Goal: Task Accomplishment & Management: Use online tool/utility

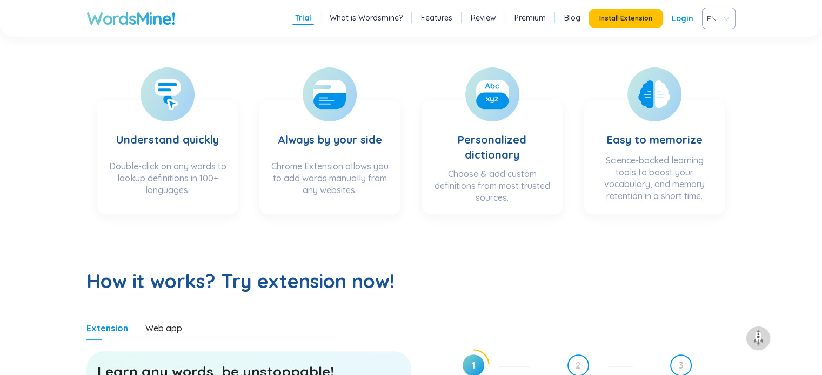
scroll to position [486, 0]
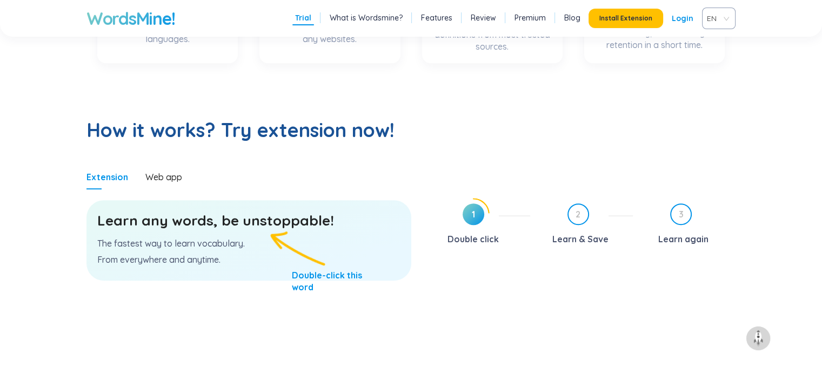
click at [250, 237] on div "Learn any words, be unstoppable! The fastest way to learn vocabulary. From ever…" at bounding box center [248, 240] width 325 height 80
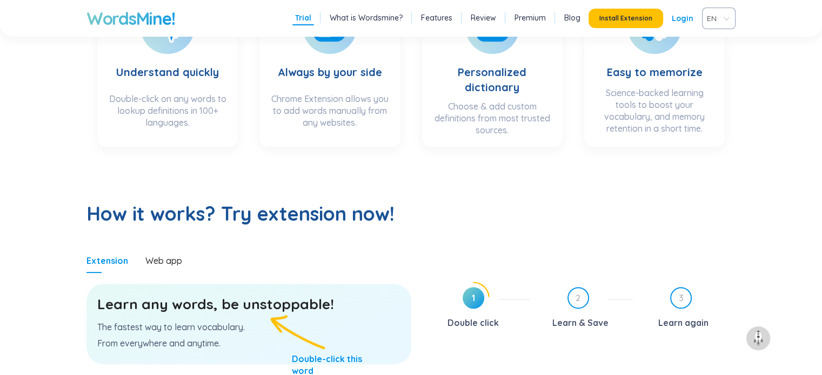
scroll to position [394, 0]
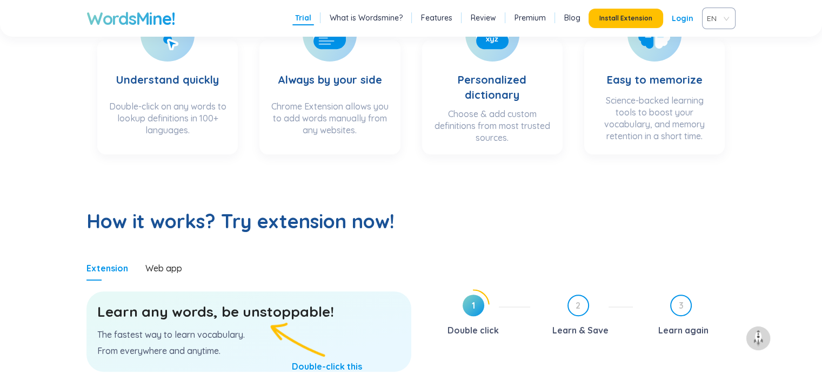
click at [313, 298] on div "Learn any words, be unstoppable! The fastest way to learn vocabulary. From ever…" at bounding box center [248, 332] width 325 height 80
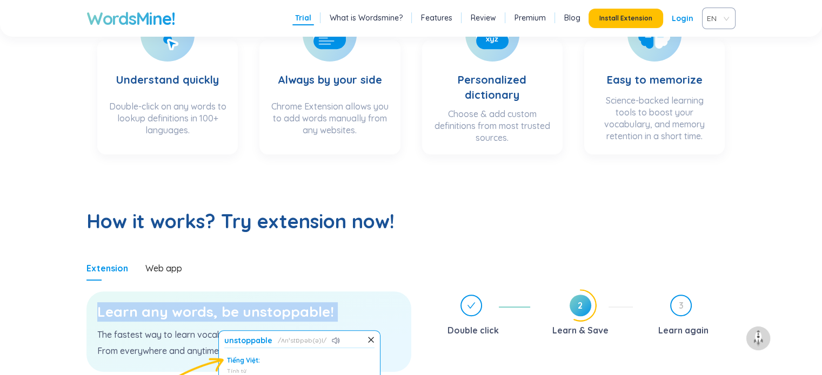
click at [313, 298] on div "Learn any words, be unstoppable! The fastest way to learn vocabulary. From ever…" at bounding box center [248, 332] width 325 height 80
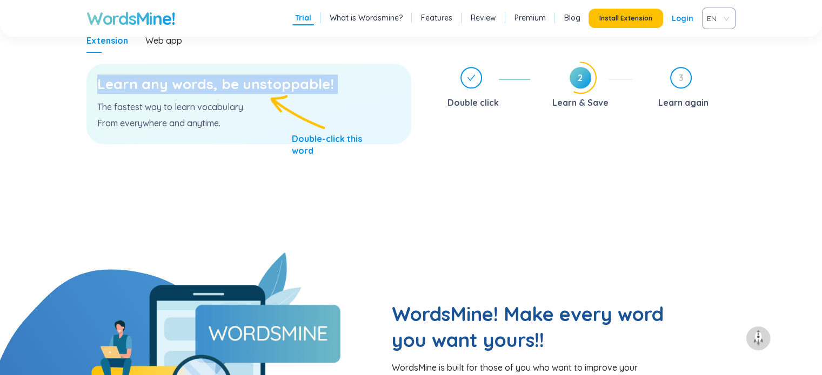
scroll to position [623, 0]
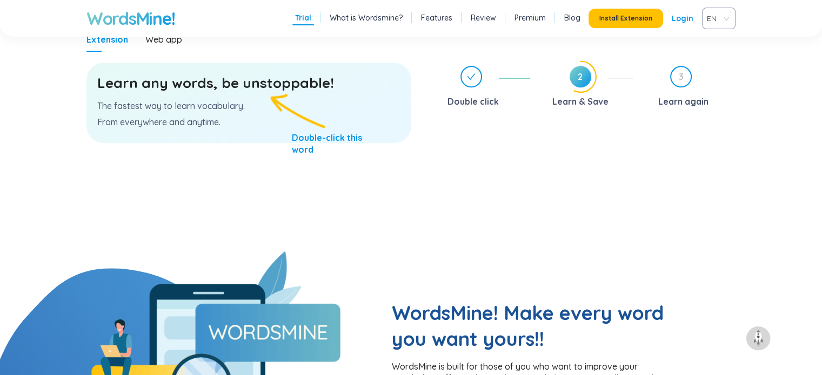
click at [321, 103] on div "Learn any words, be unstoppable! The fastest way to learn vocabulary. From ever…" at bounding box center [248, 103] width 325 height 80
click at [357, 116] on p "From everywhere and anytime." at bounding box center [248, 122] width 303 height 12
click at [685, 28] on link "Login" at bounding box center [682, 18] width 22 height 19
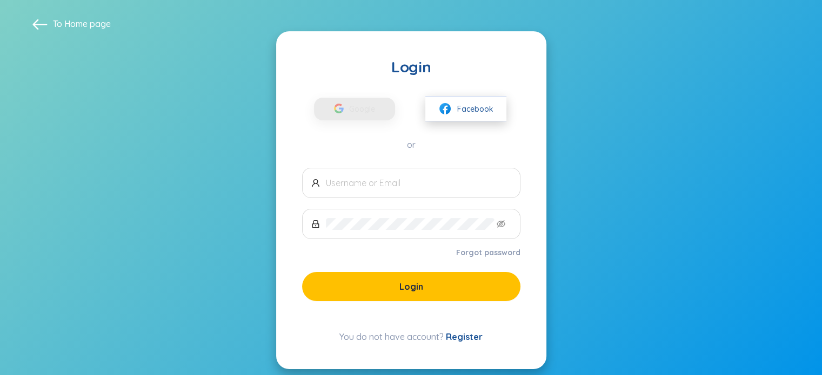
click at [447, 103] on img at bounding box center [445, 109] width 14 height 14
click at [491, 104] on span "Facebook" at bounding box center [475, 109] width 36 height 12
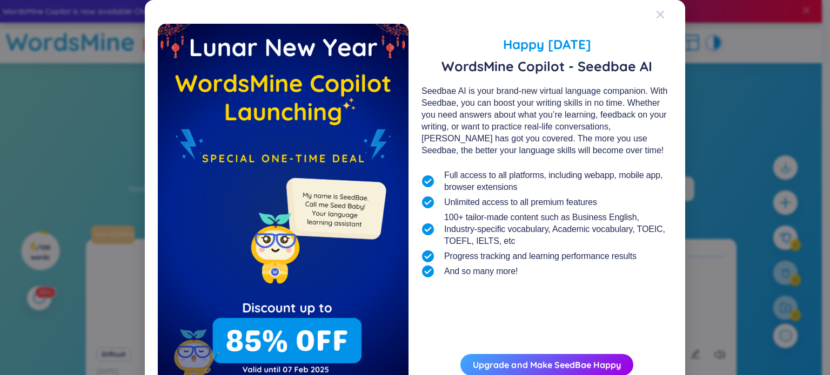
click at [664, 11] on span "Close" at bounding box center [670, 14] width 29 height 29
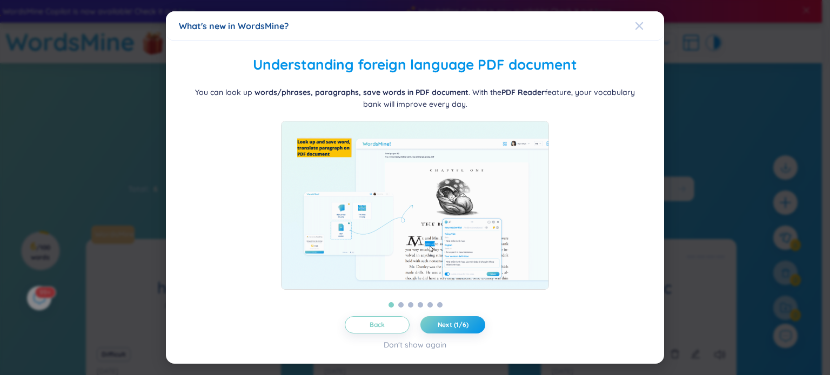
click at [635, 23] on icon "Close" at bounding box center [639, 26] width 9 height 9
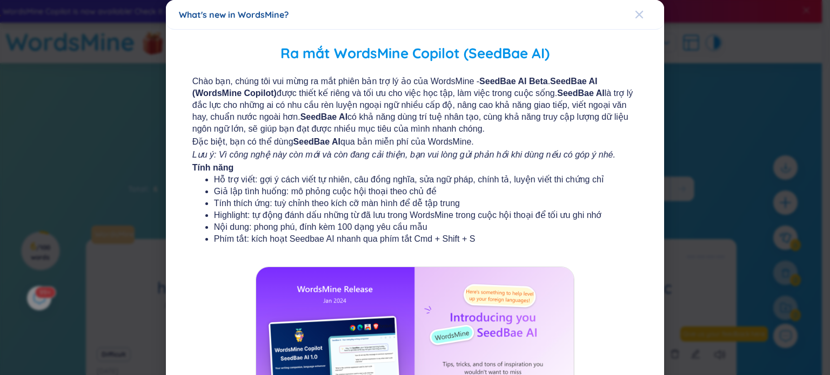
click at [635, 23] on div "Close" at bounding box center [639, 14] width 9 height 29
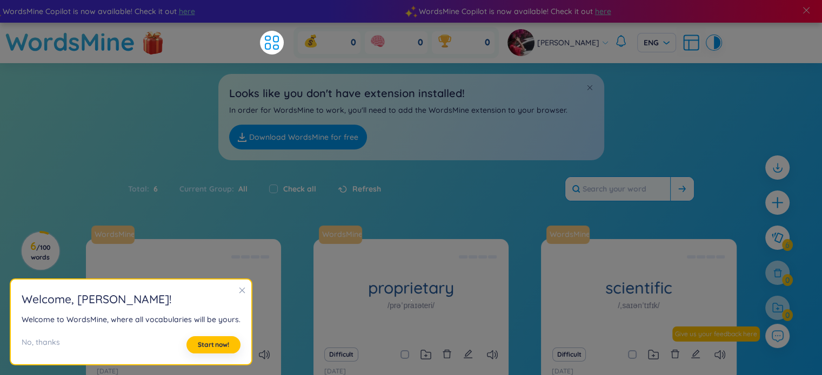
click at [581, 198] on input "text" at bounding box center [617, 189] width 105 height 24
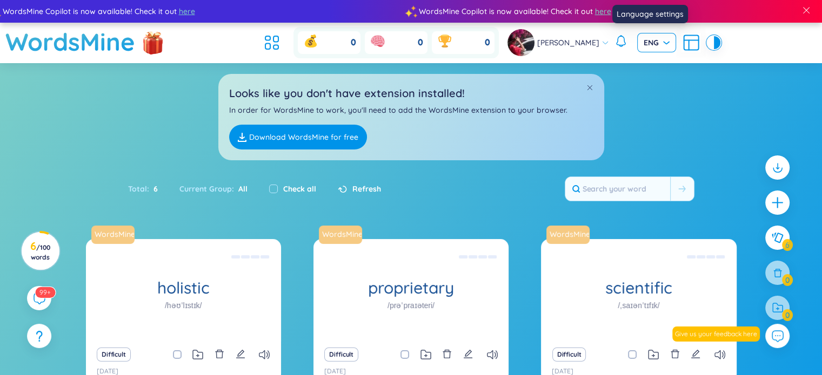
click at [656, 43] on span "ENG" at bounding box center [656, 42] width 26 height 11
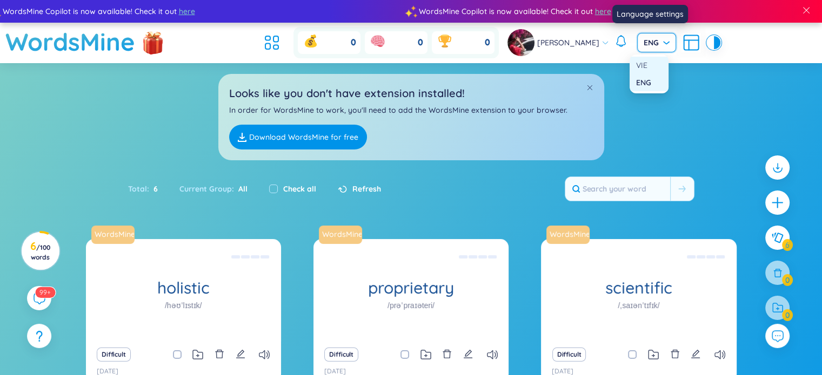
click at [642, 68] on div "VIE" at bounding box center [649, 65] width 26 height 12
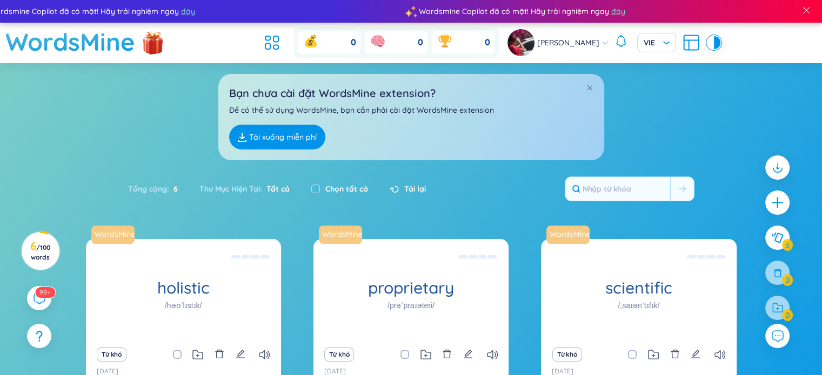
click at [662, 122] on div "Bạn chưa cài đặt WordsMine extension? Để có thể sử dụng WordsMine, bạn cần phải…" at bounding box center [411, 111] width 822 height 97
click at [43, 248] on span "/ 100 words" at bounding box center [40, 253] width 19 height 18
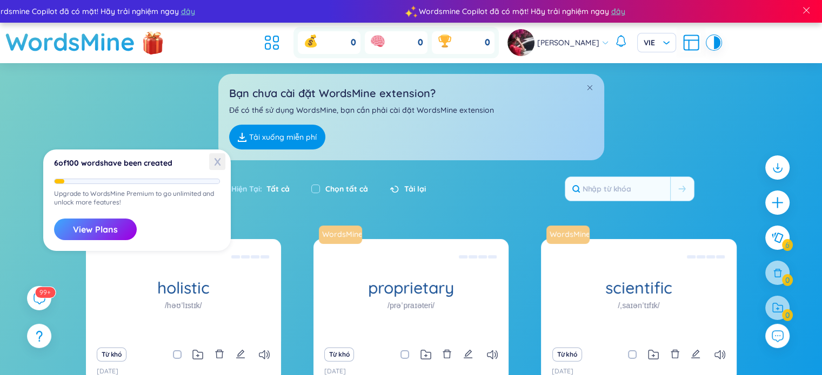
click at [214, 164] on span "X" at bounding box center [217, 161] width 16 height 17
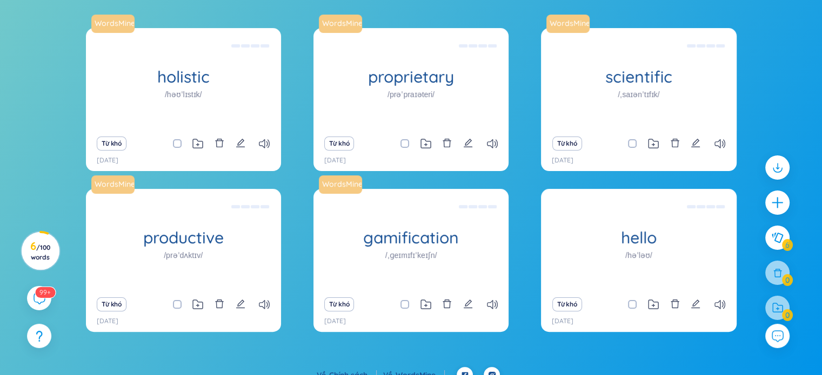
scroll to position [224, 0]
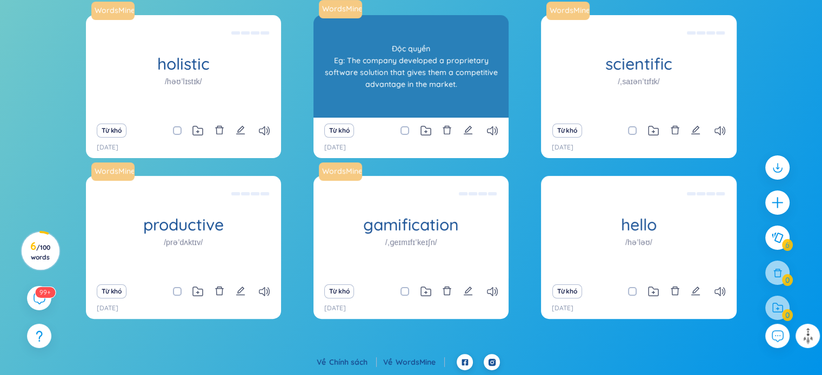
click at [410, 75] on div "Độc quyền Eg: The company developed a proprietary software solution that gives …" at bounding box center [411, 66] width 184 height 97
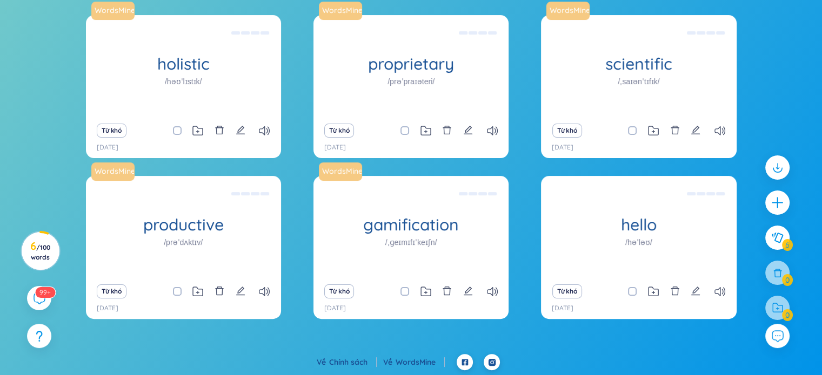
scroll to position [0, 0]
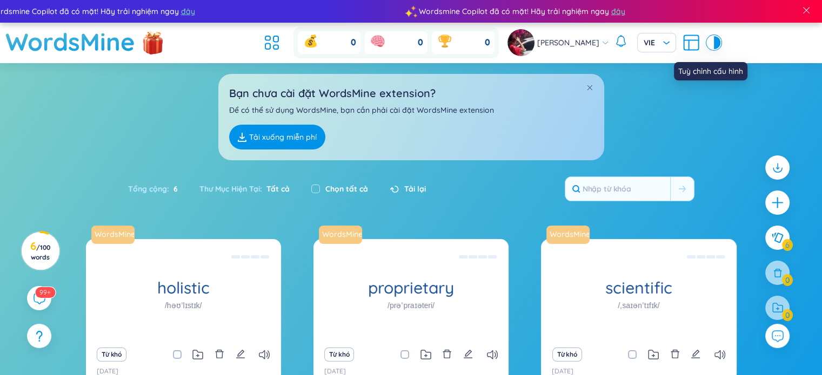
click at [681, 44] on icon at bounding box center [690, 42] width 19 height 19
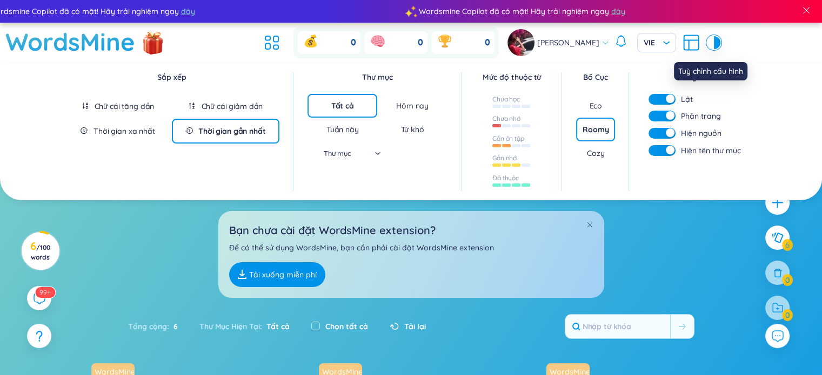
click at [681, 47] on icon at bounding box center [690, 42] width 19 height 19
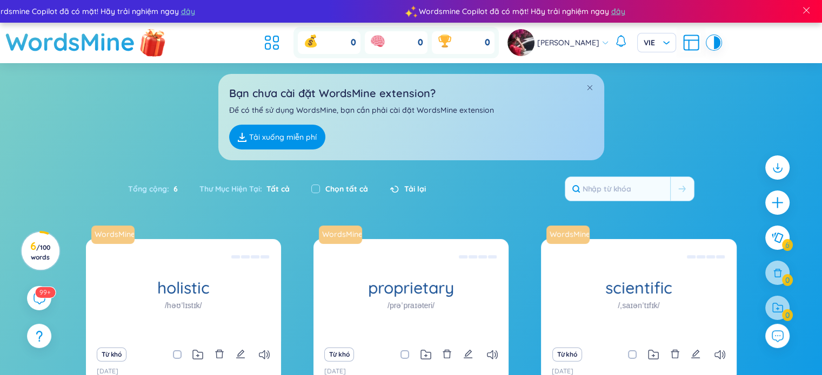
click at [147, 44] on img at bounding box center [153, 42] width 32 height 43
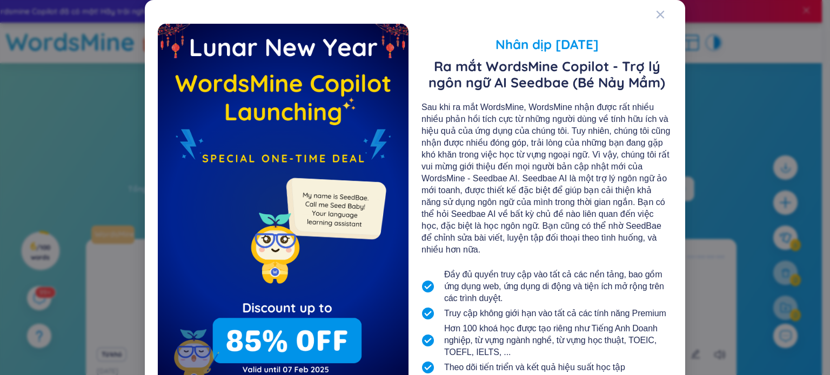
click at [126, 146] on div "Nhân dịp [DATE] Ra mắt WordsMine Copilot - Trợ lý ngôn ngữ AI Seedbae (Bé Nảy M…" at bounding box center [415, 187] width 830 height 375
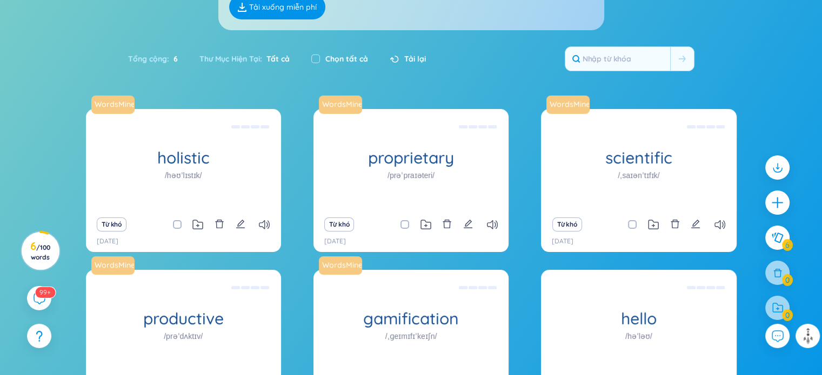
scroll to position [224, 0]
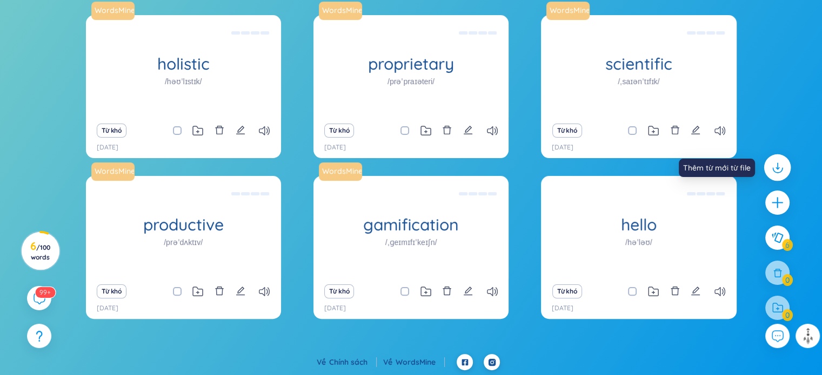
click at [776, 164] on icon at bounding box center [777, 167] width 14 height 14
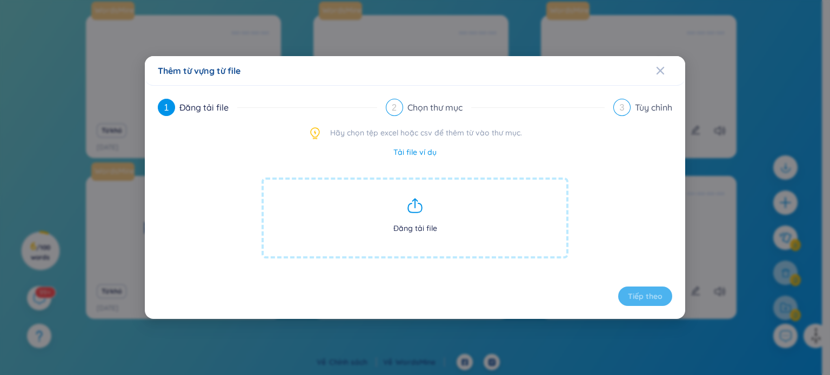
click at [426, 231] on span "Đăng tải file" at bounding box center [414, 218] width 307 height 81
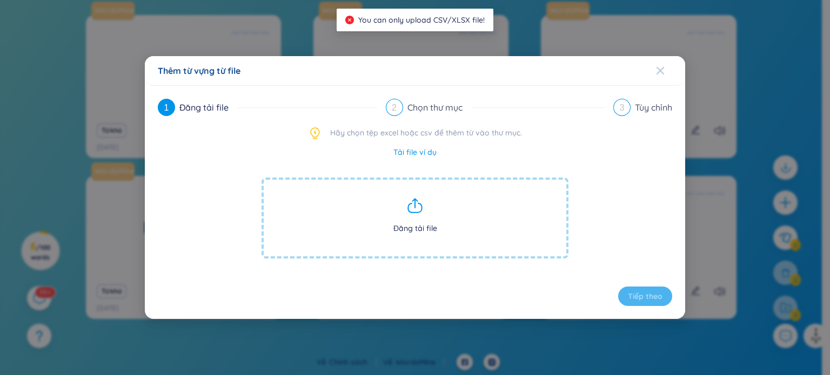
click at [656, 72] on icon "Close" at bounding box center [660, 70] width 9 height 9
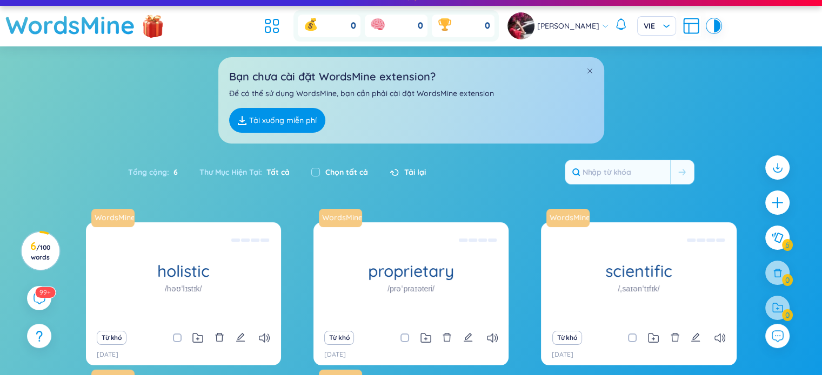
scroll to position [0, 0]
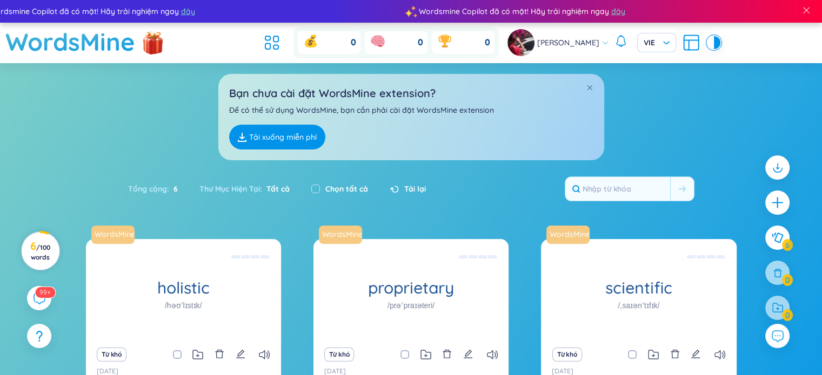
click at [41, 254] on span "/ 100 words" at bounding box center [40, 253] width 19 height 18
